Goal: Communication & Community: Connect with others

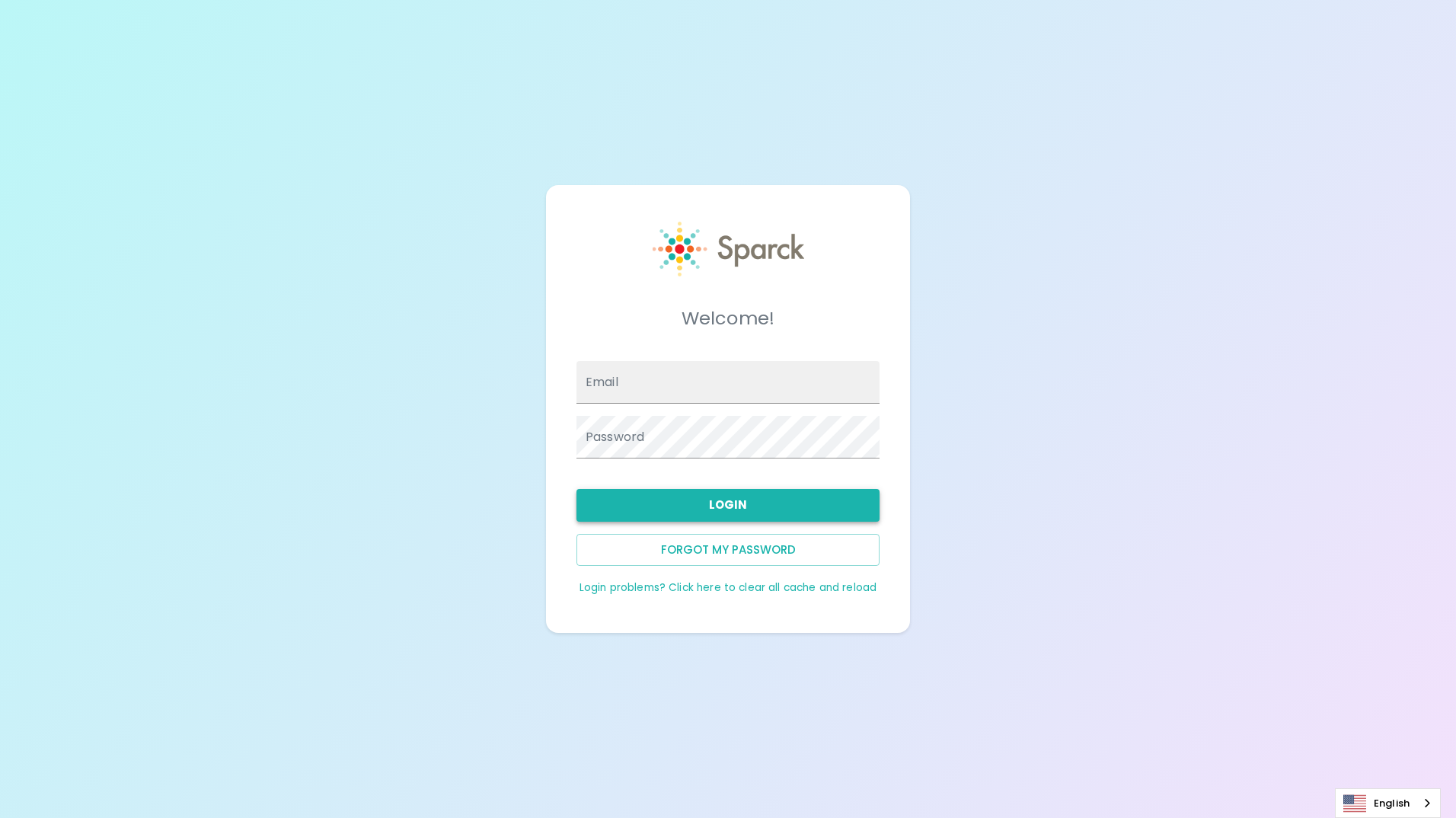
type input "pmann@sfbaycoffee.com"
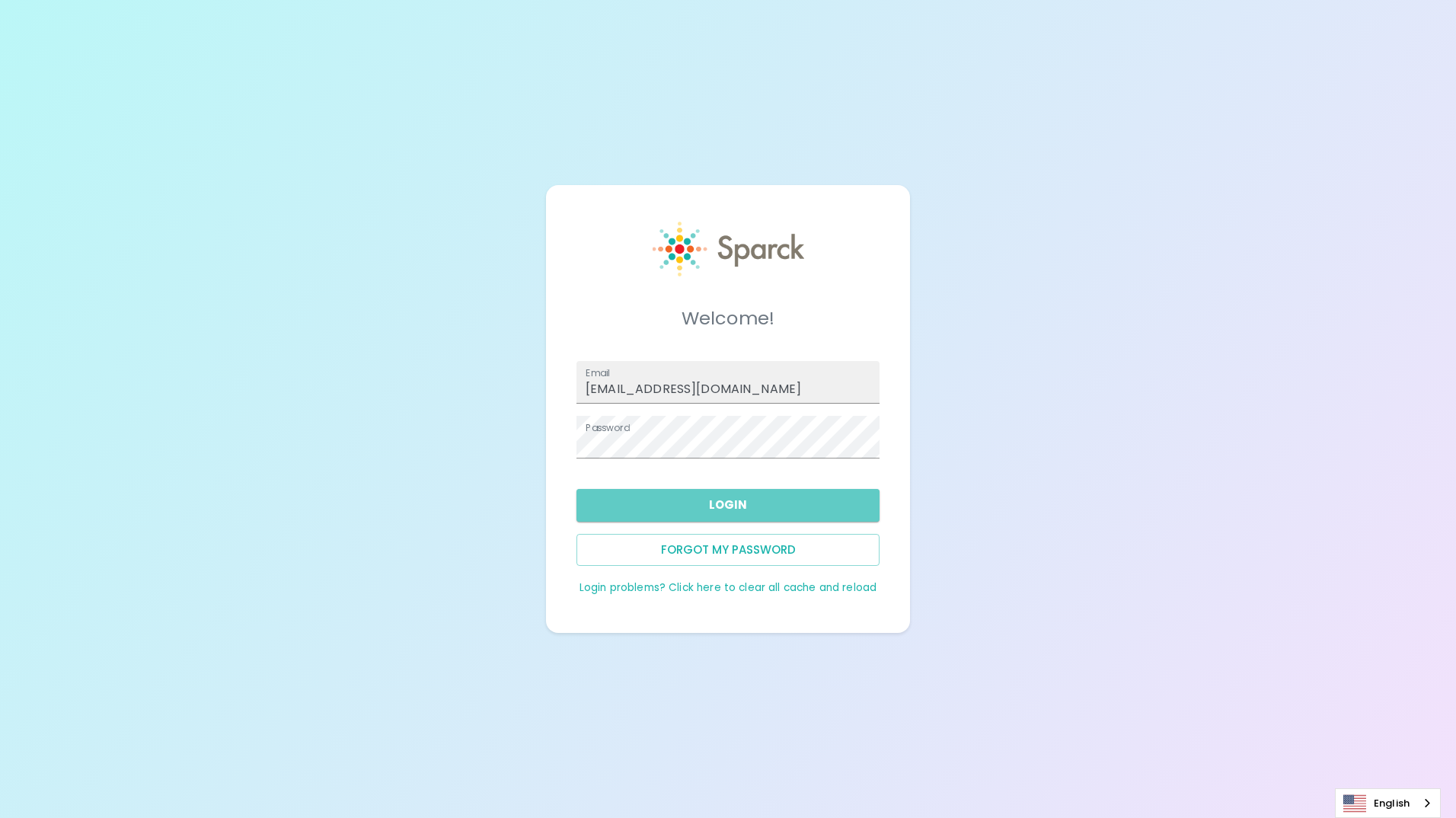
click at [720, 501] on button "Login" at bounding box center [728, 505] width 303 height 32
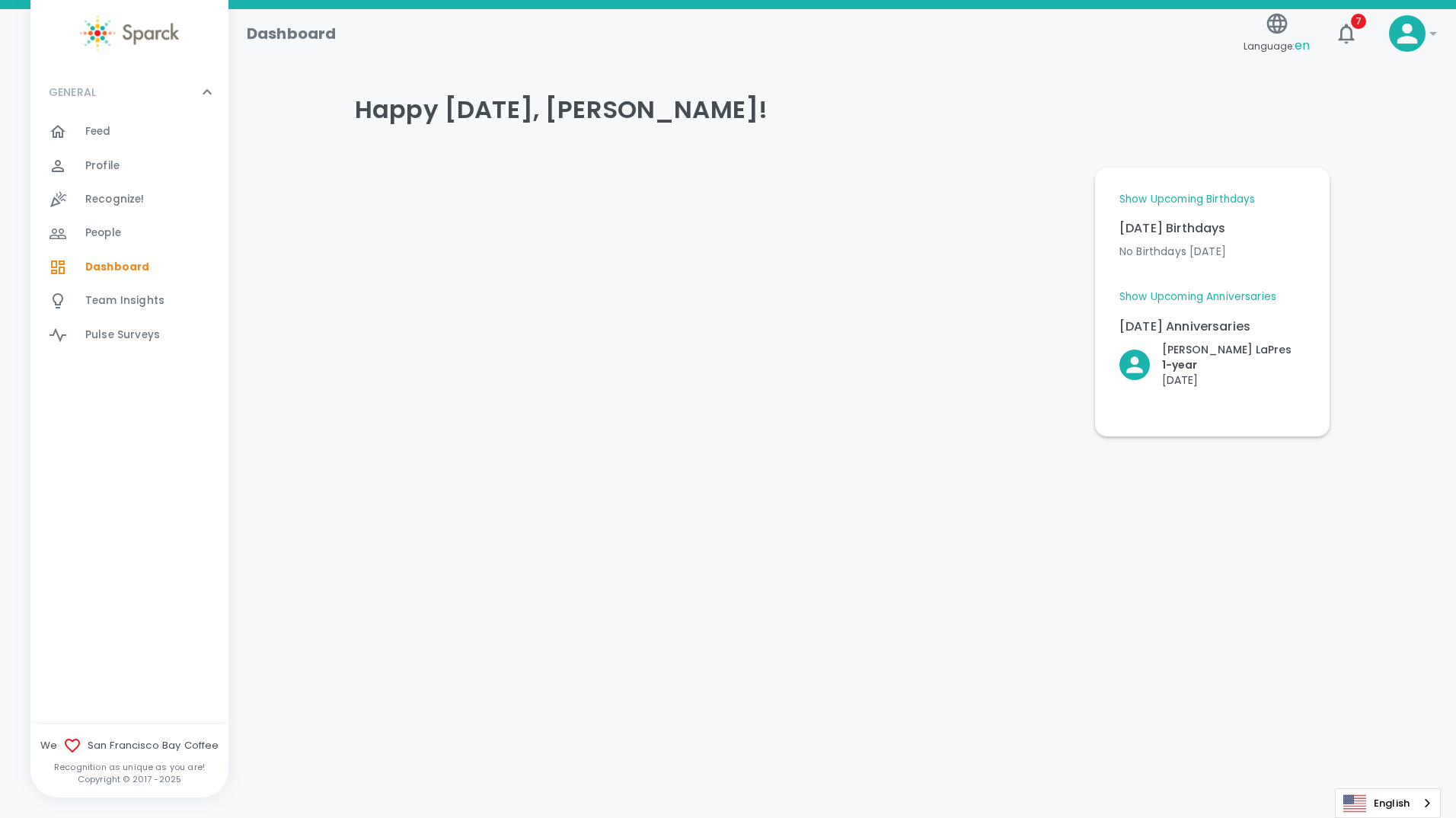
click at [1191, 197] on link "Show Upcoming Birthdays" at bounding box center [1187, 200] width 135 height 15
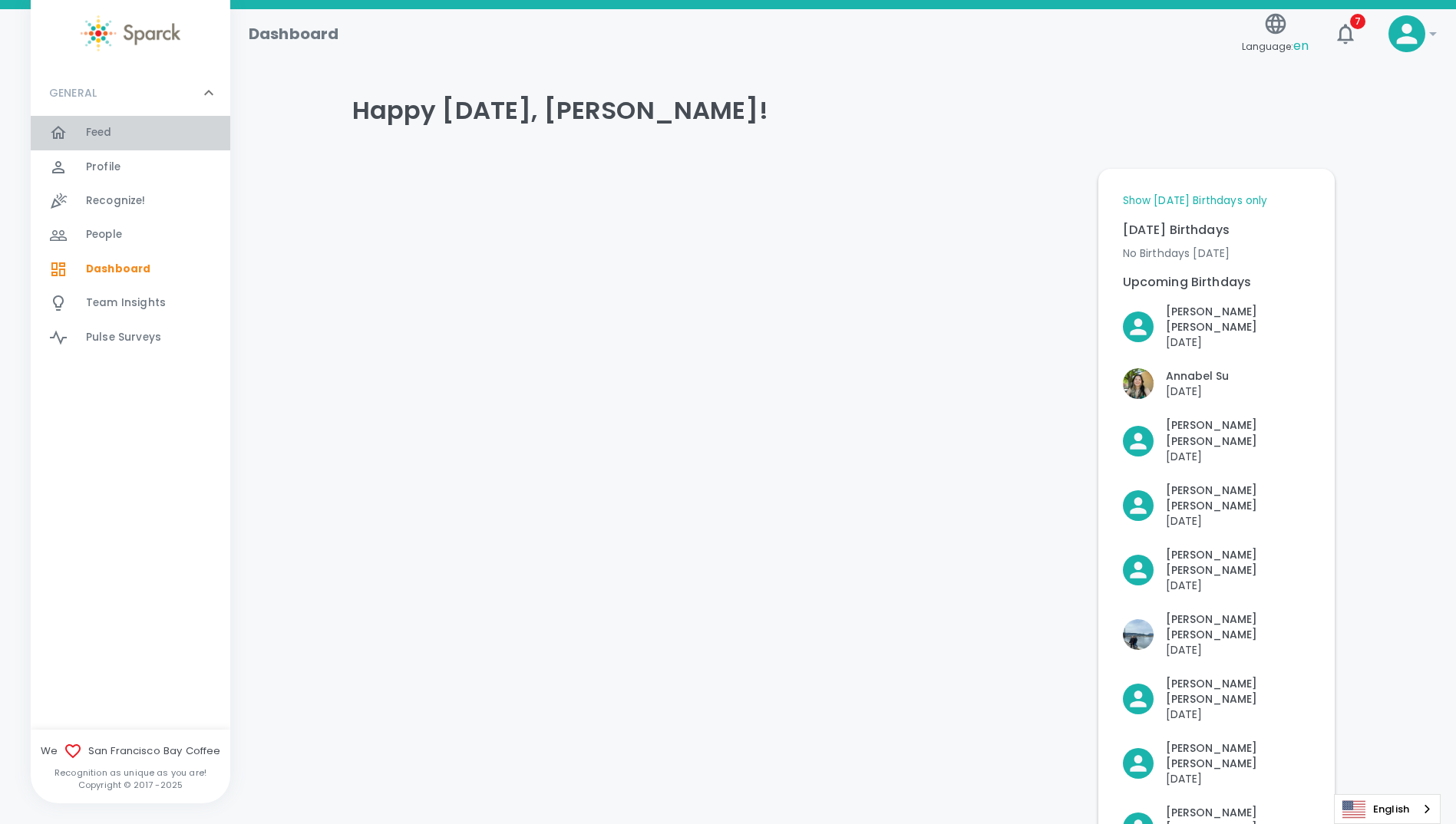
click at [104, 132] on span "Feed" at bounding box center [98, 132] width 26 height 15
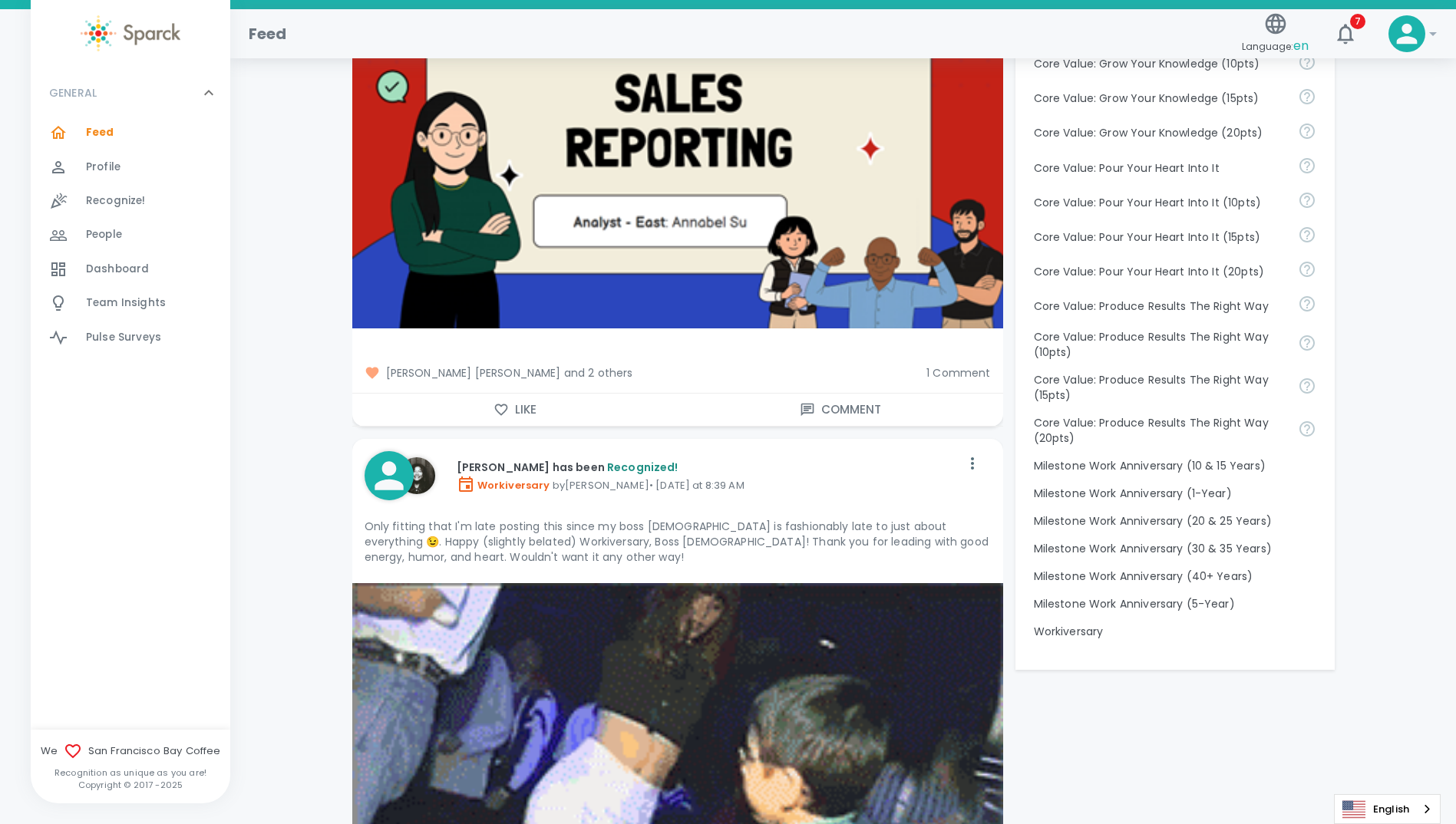
scroll to position [1227, 0]
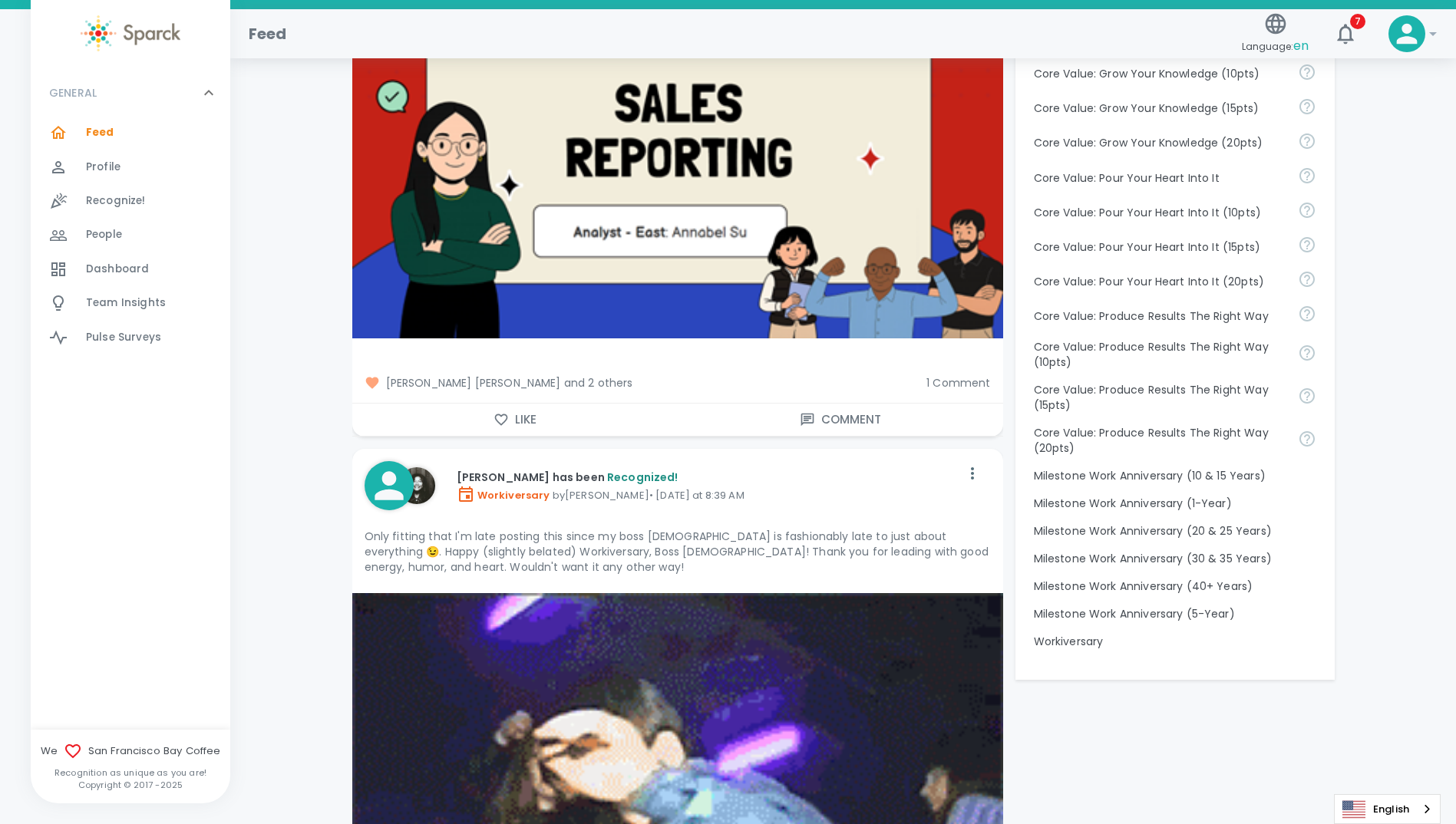
click at [634, 375] on span "Anna Belle Heredia, Mackenzie Vega and 2 others" at bounding box center [638, 383] width 550 height 15
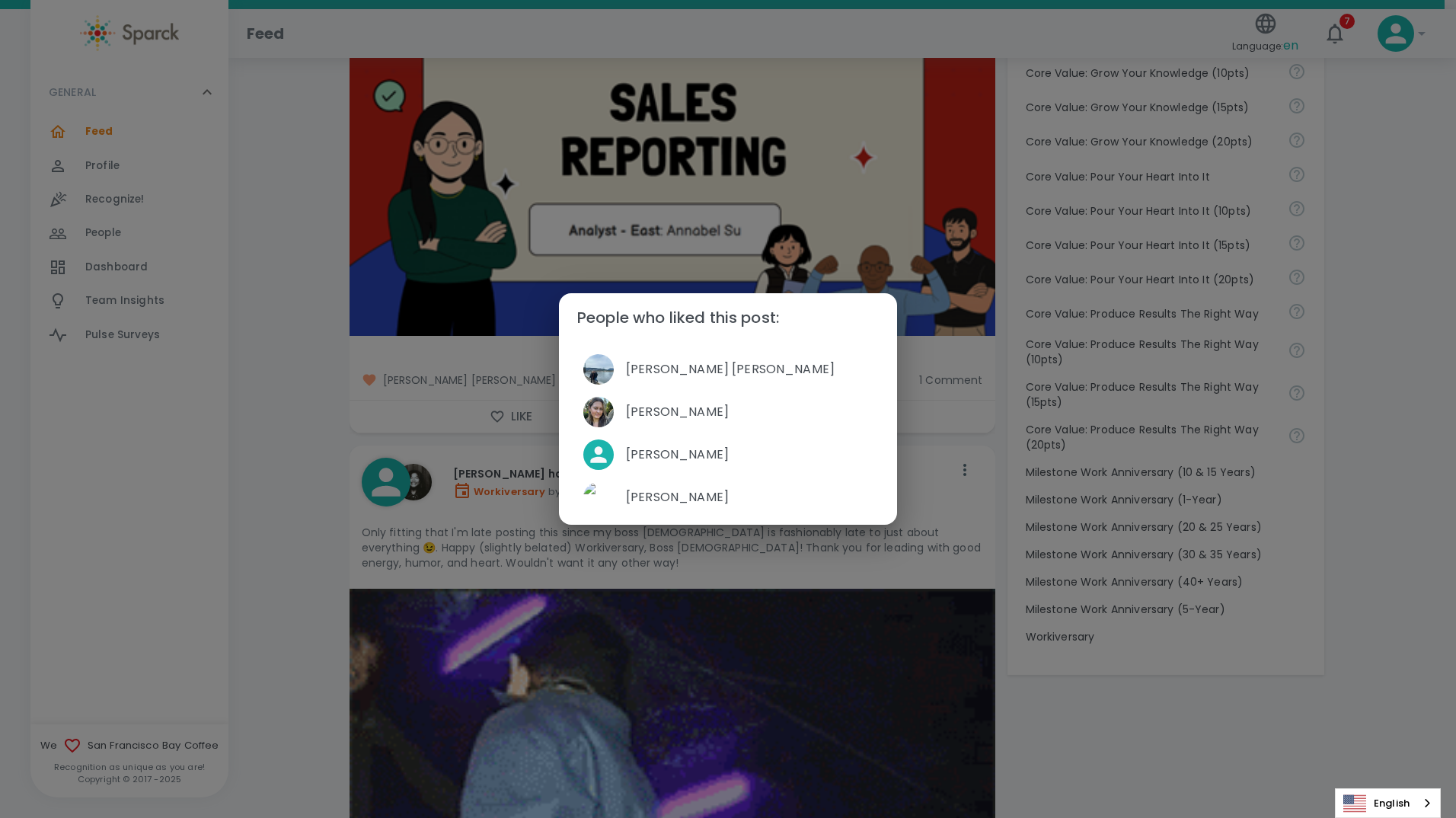
click at [307, 569] on div "People who liked this post: Anna Belle Heredia Mackenzie Vega Simon Nguyen Davi…" at bounding box center [728, 409] width 1456 height 818
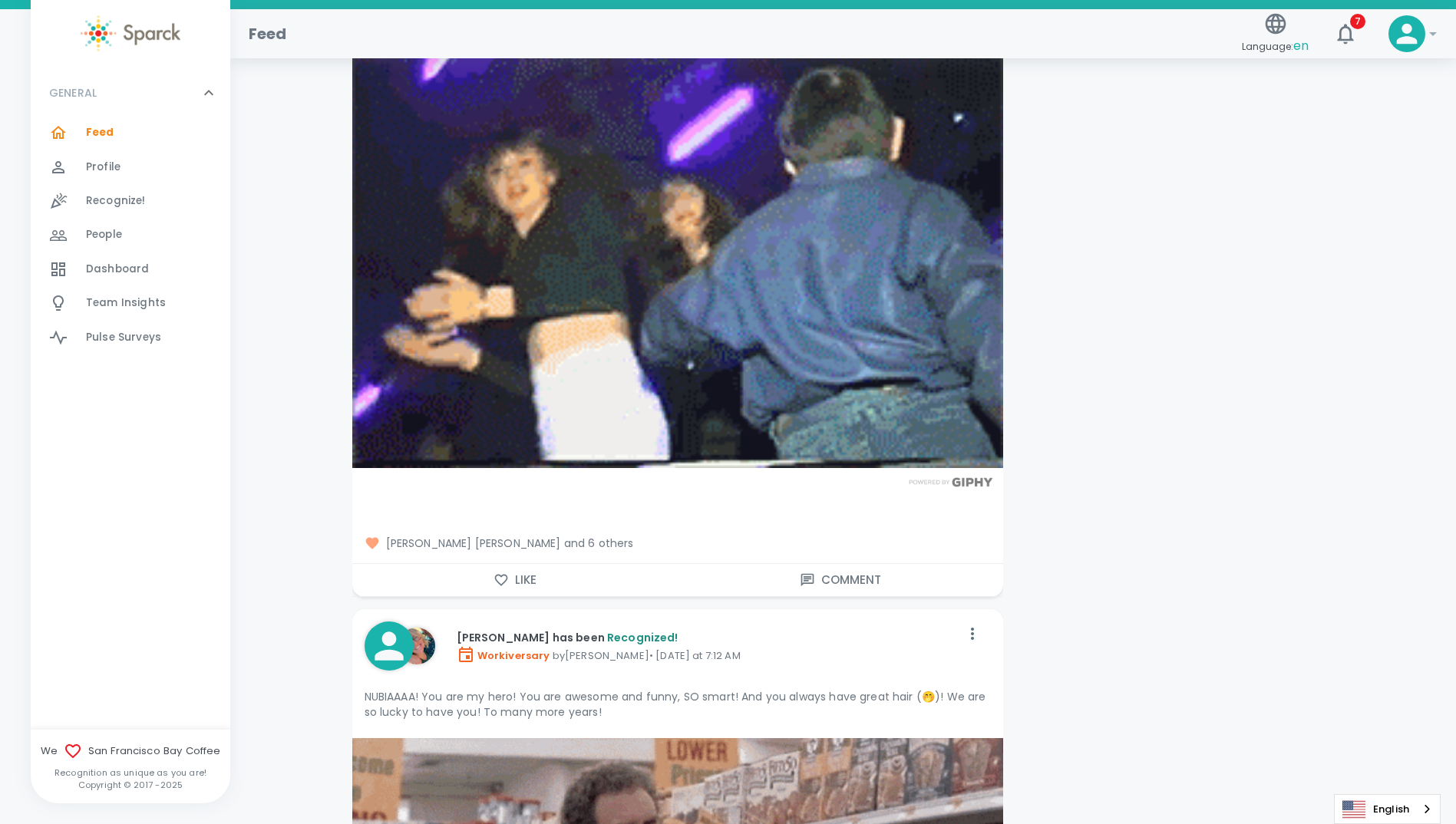
scroll to position [1918, 0]
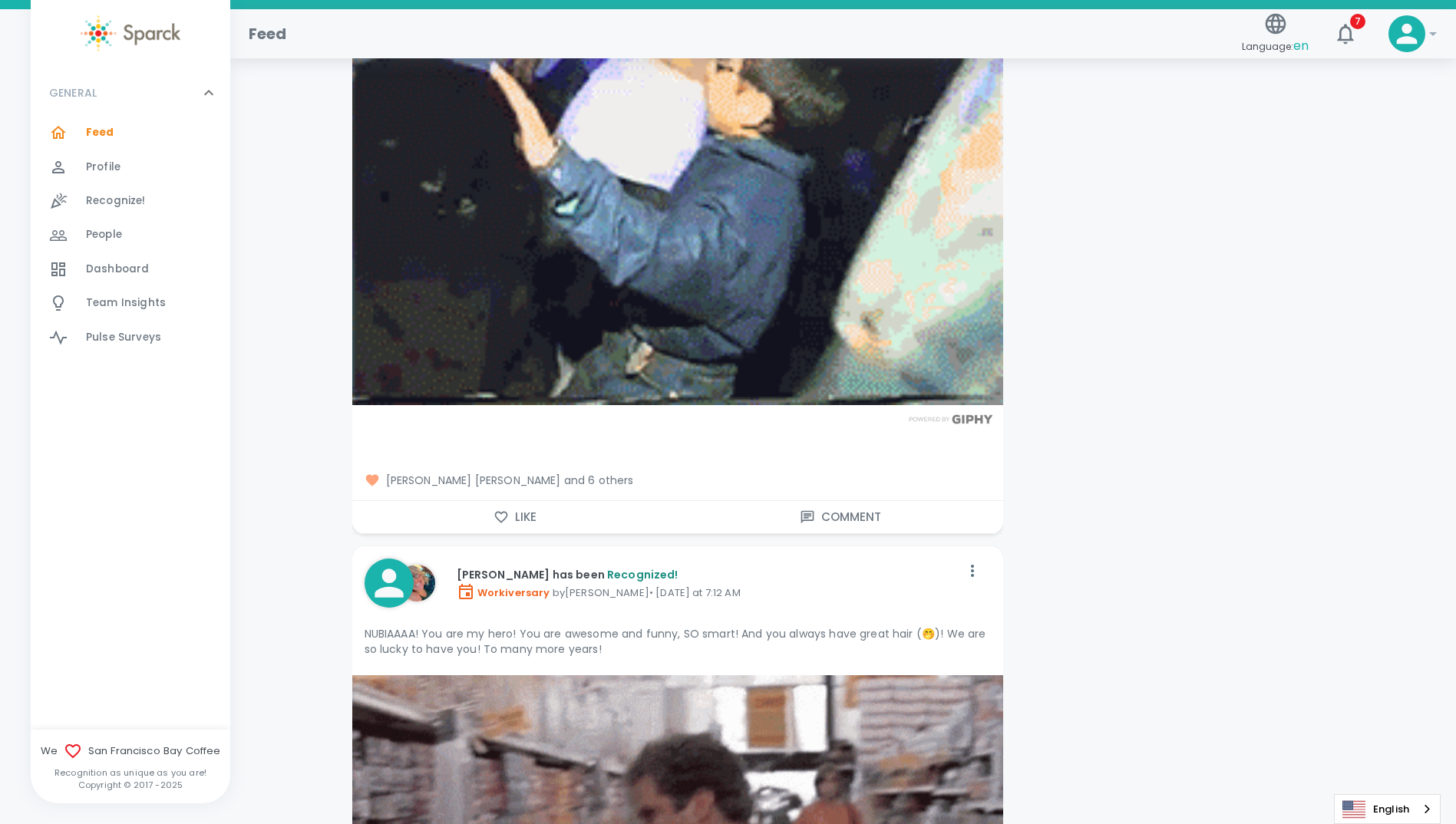
click at [625, 472] on span "Anna Belle Heredia, Simon Nguyen and 6 others" at bounding box center [677, 480] width 626 height 15
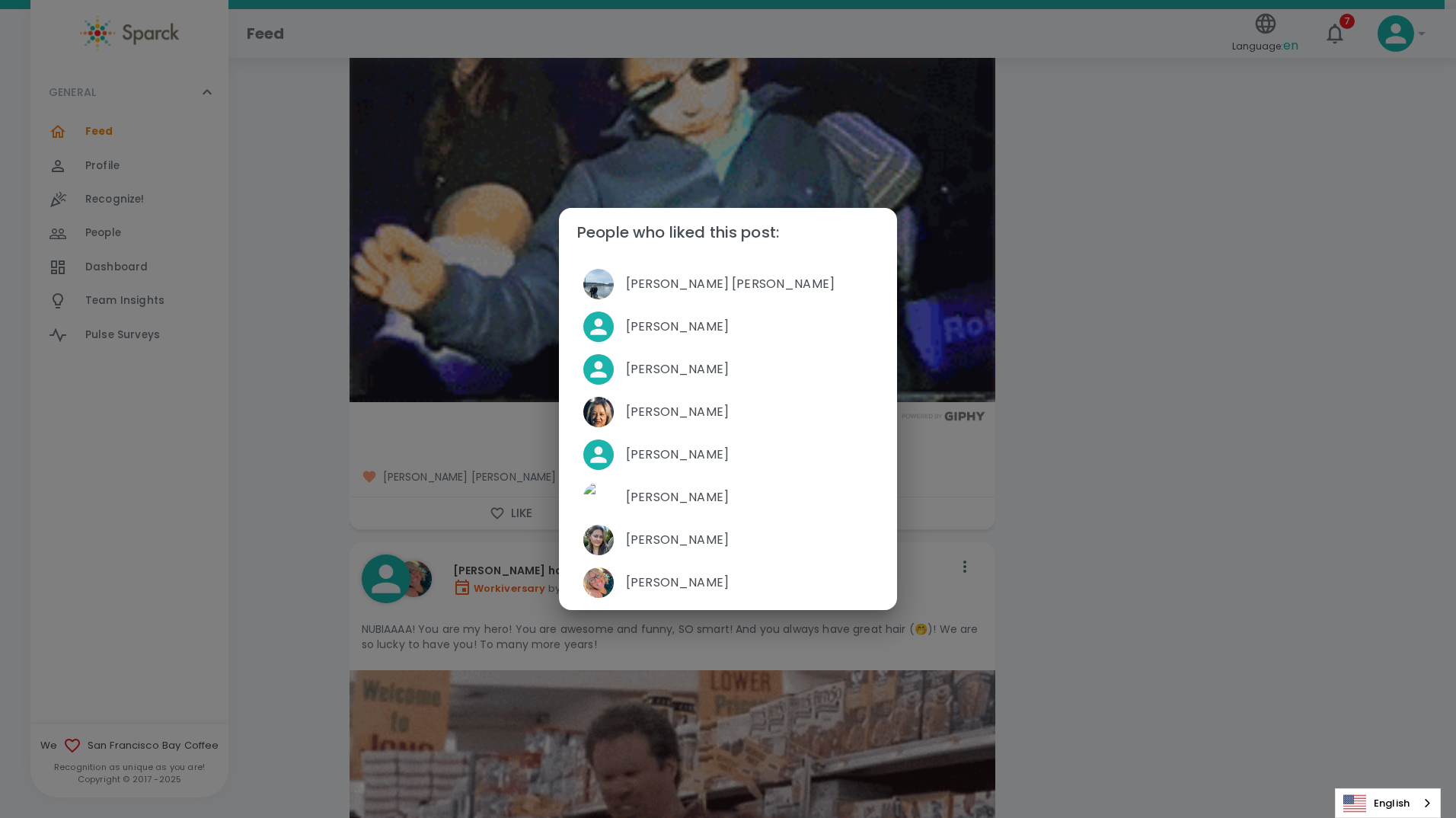
click at [297, 630] on div "People who liked this post: Anna Belle Heredia Simon Nguyen Joanna Ruvalcaba Mo…" at bounding box center [728, 409] width 1456 height 818
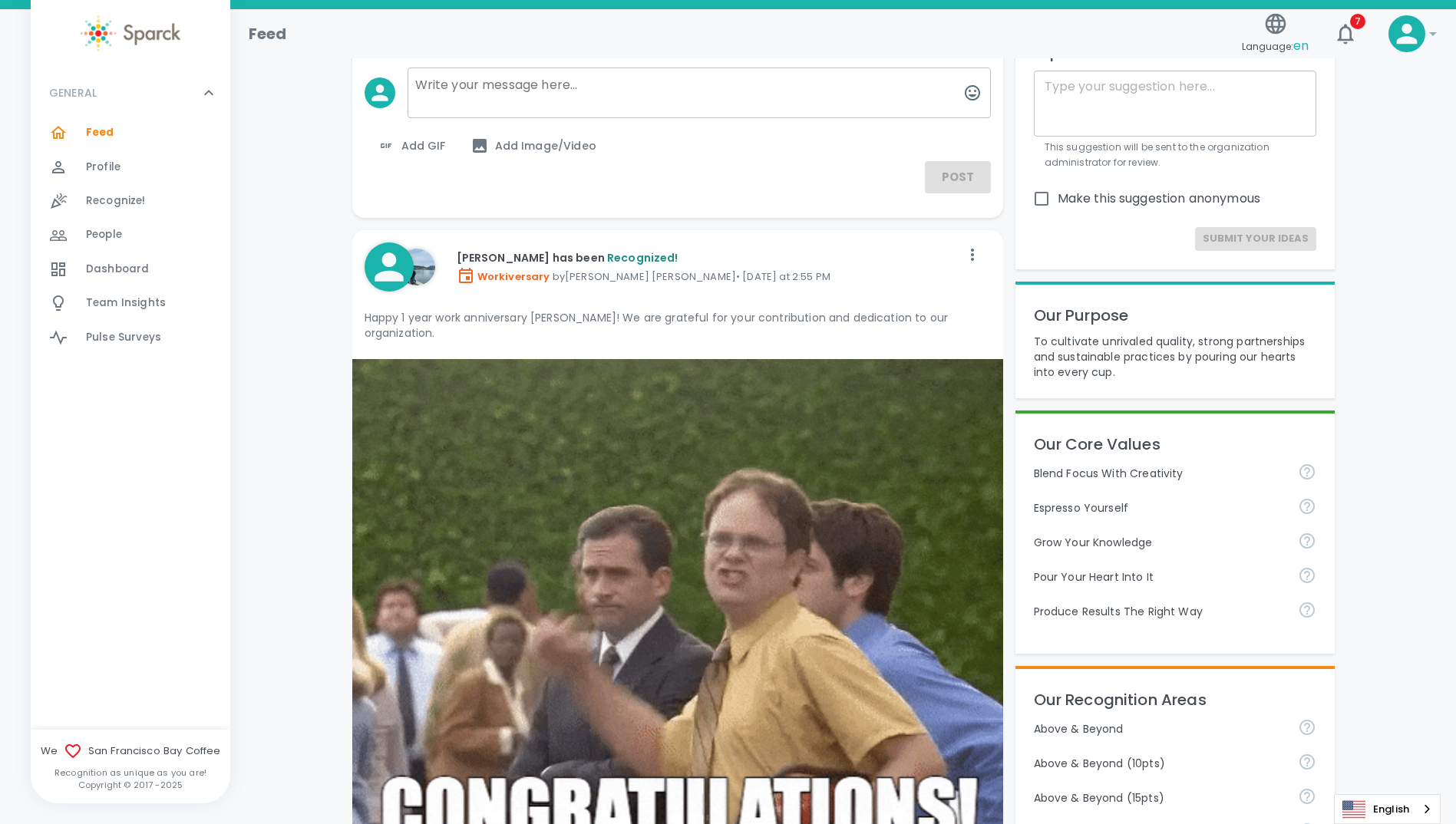
scroll to position [0, 0]
